Goal: Find specific page/section: Find specific page/section

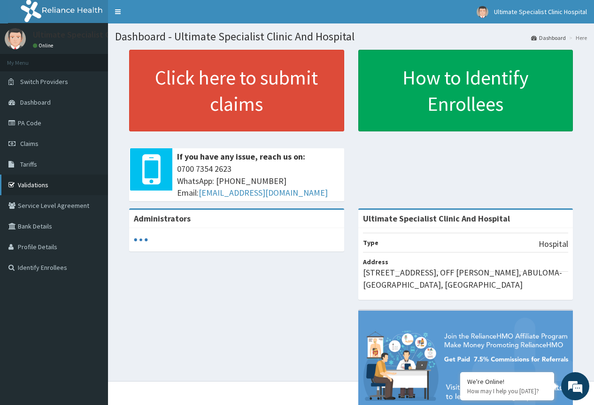
click at [48, 188] on link "Validations" at bounding box center [54, 185] width 108 height 21
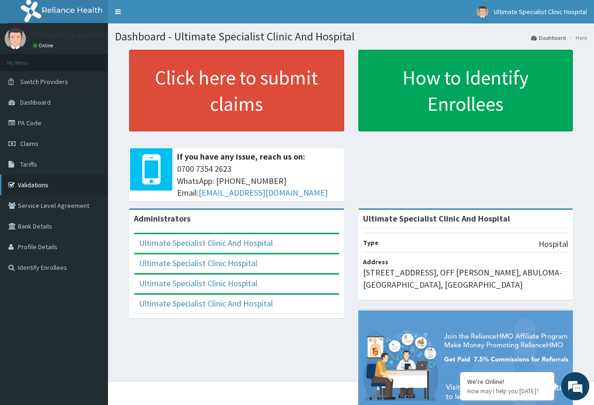
click at [50, 183] on link "Validations" at bounding box center [54, 185] width 108 height 21
